Goal: Task Accomplishment & Management: Manage account settings

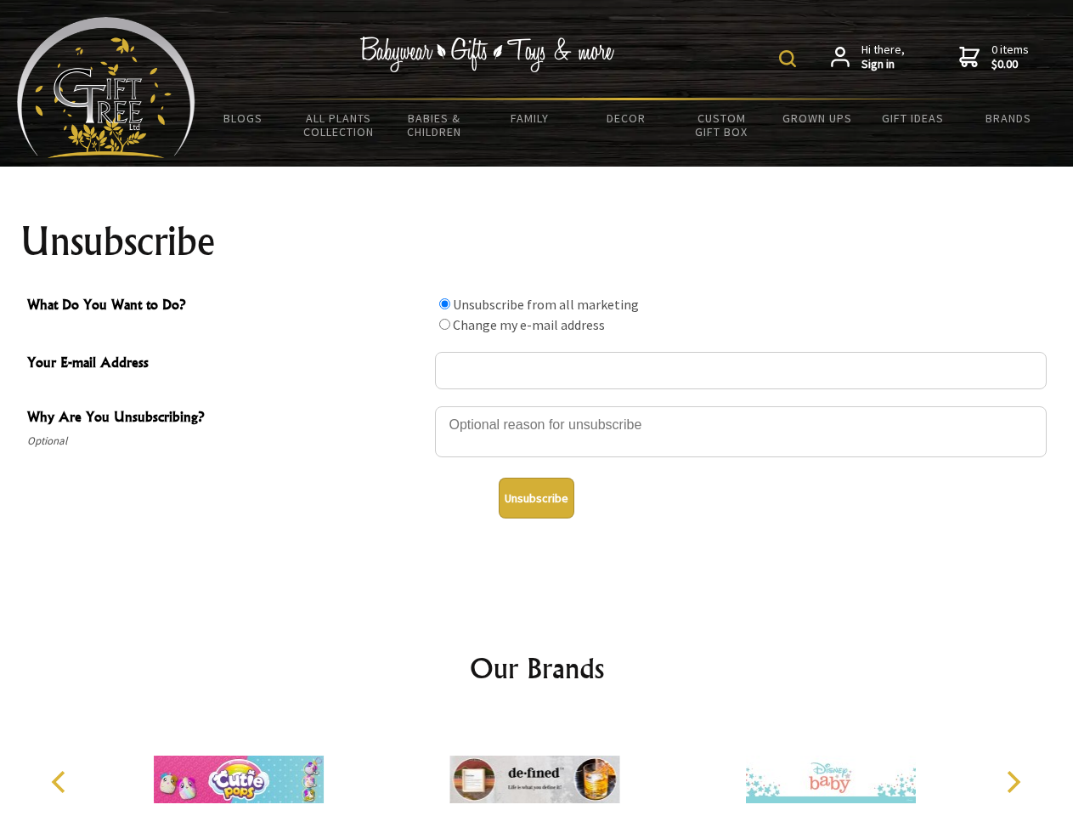
click at [790, 59] on img at bounding box center [787, 58] width 17 height 17
click at [537, 405] on div at bounding box center [741, 433] width 612 height 59
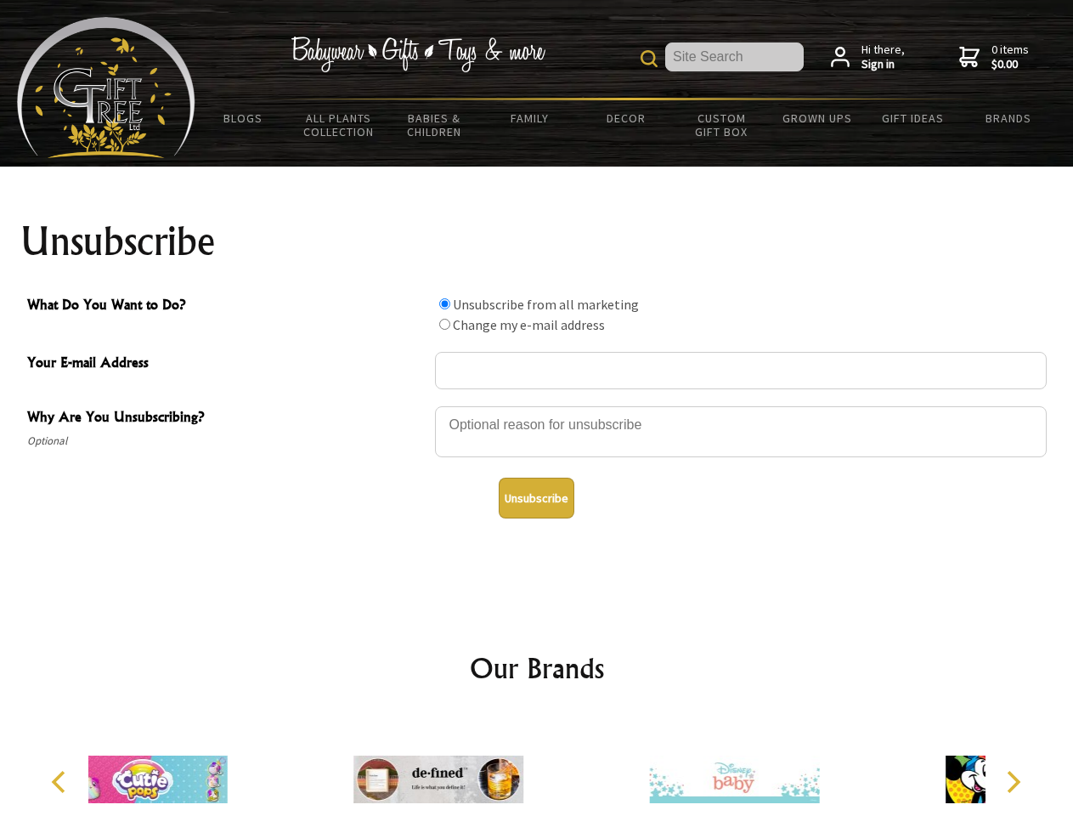
click at [444, 303] on input "What Do You Want to Do?" at bounding box center [444, 303] width 11 height 11
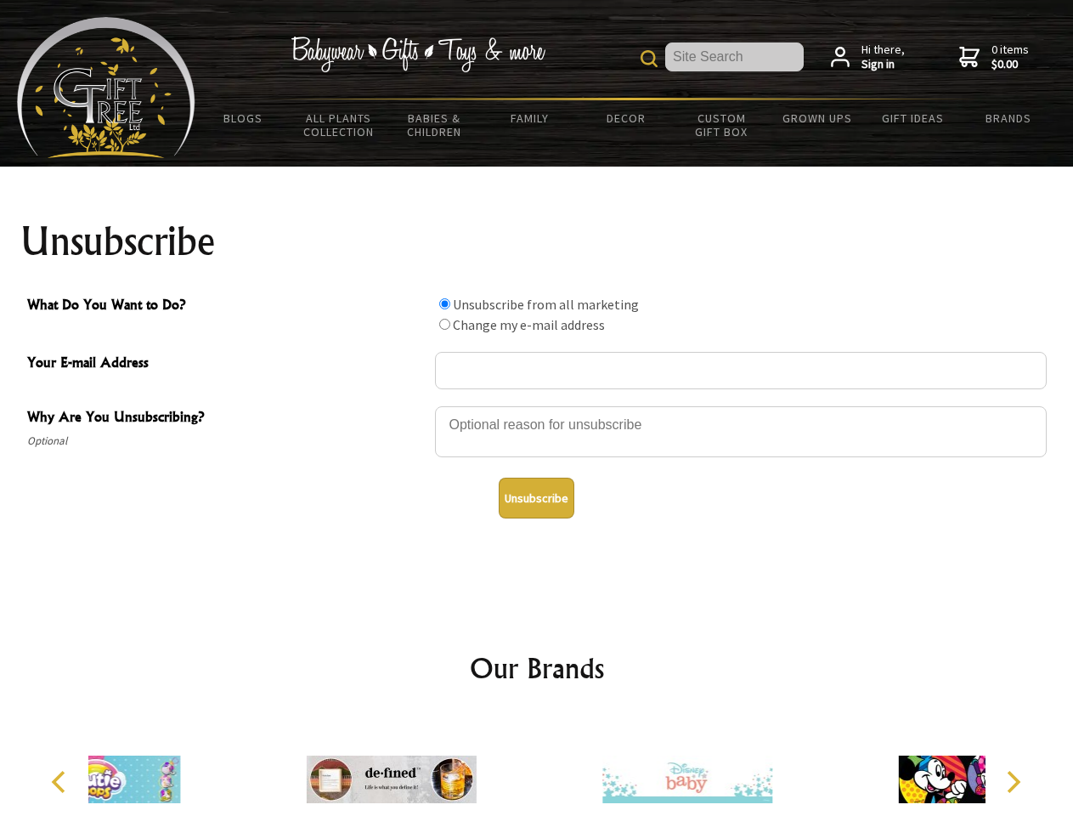
click at [444, 324] on input "What Do You Want to Do?" at bounding box center [444, 324] width 11 height 11
radio input "true"
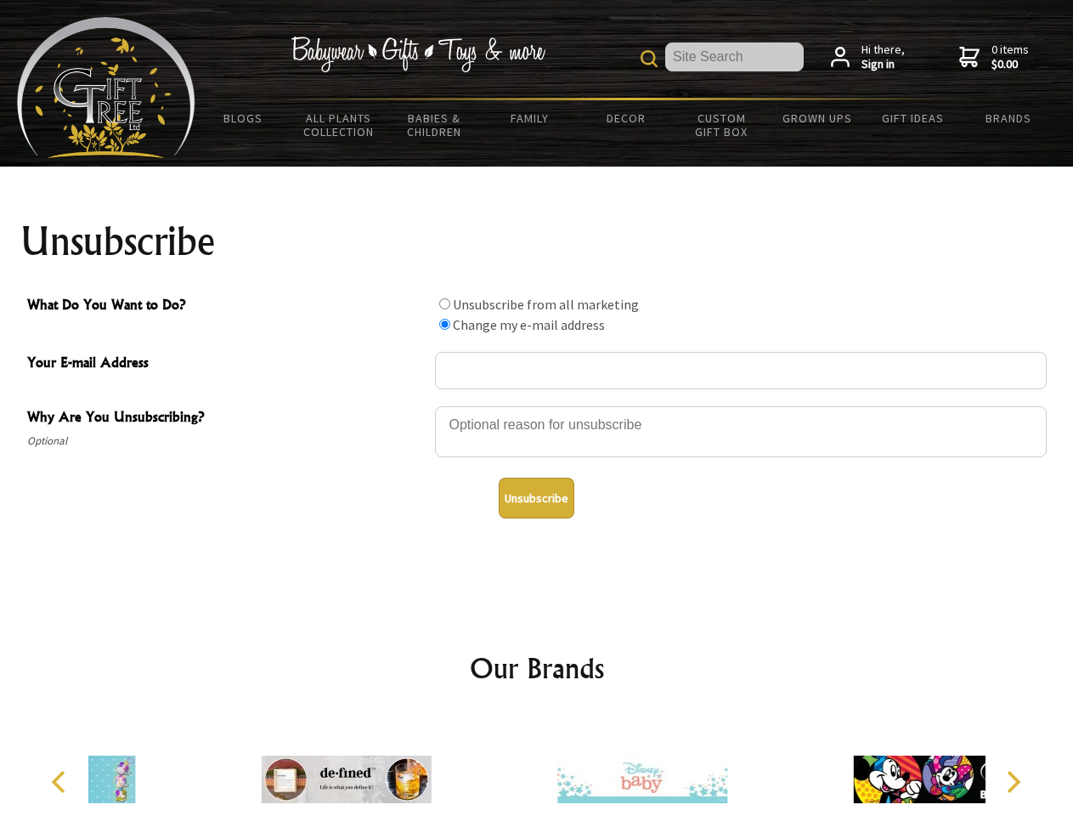
click at [536, 498] on button "Unsubscribe" at bounding box center [537, 498] width 76 height 41
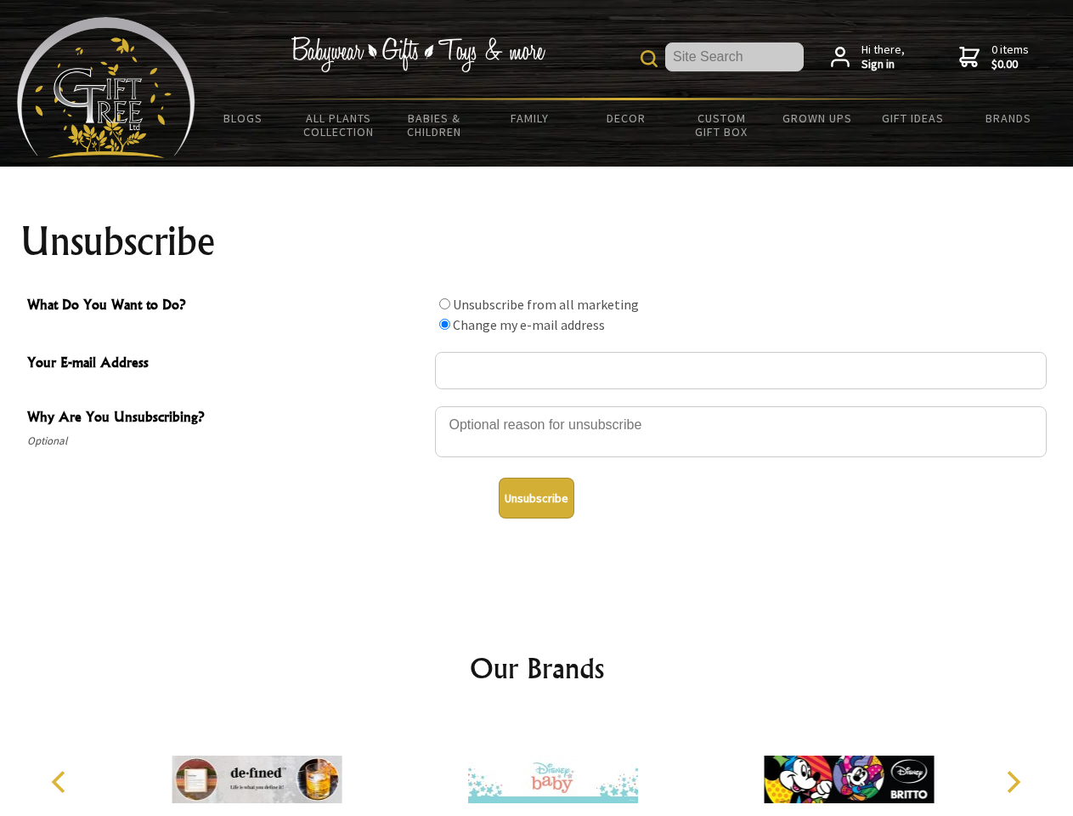
click at [537, 766] on img at bounding box center [553, 778] width 170 height 127
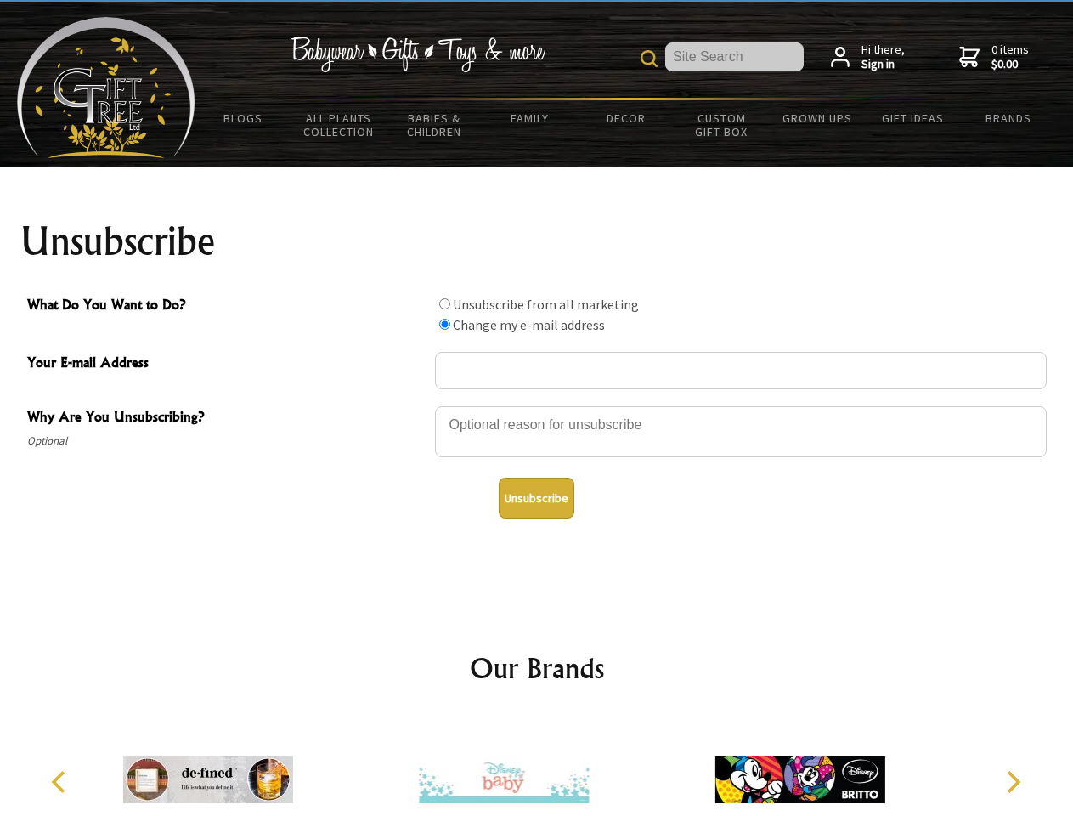
click at [61, 782] on icon "Previous" at bounding box center [60, 782] width 22 height 22
click at [1013, 782] on icon "Next" at bounding box center [1012, 782] width 22 height 22
